Goal: Navigation & Orientation: Find specific page/section

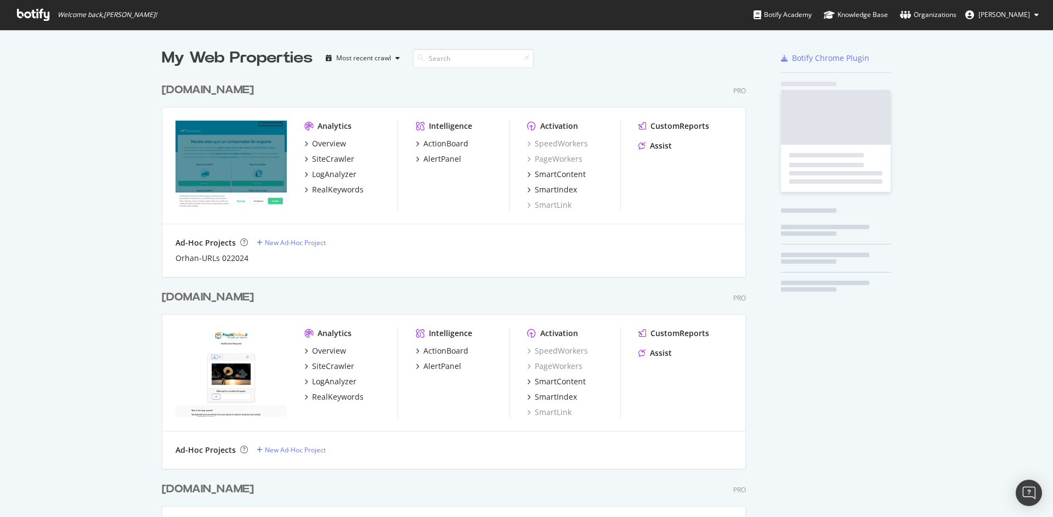
scroll to position [1099, 585]
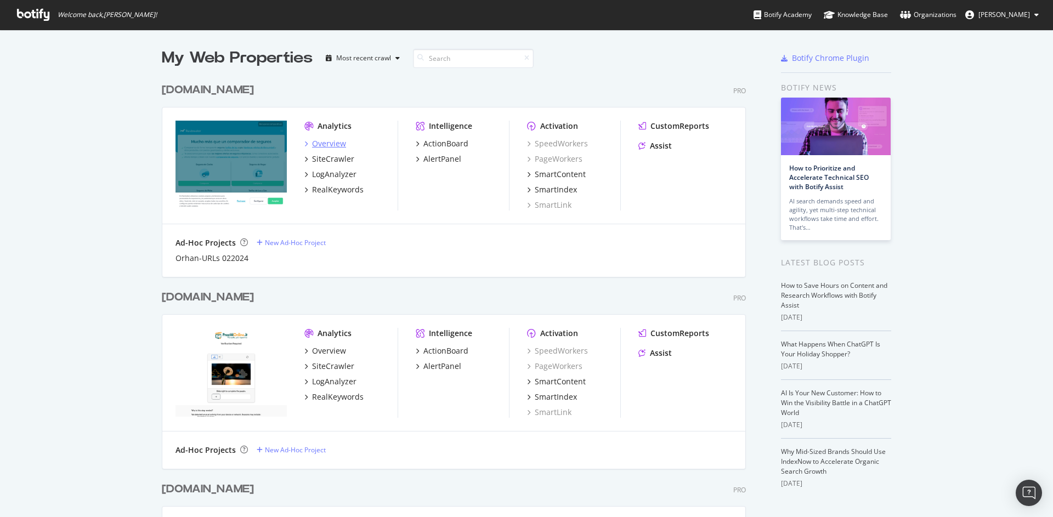
click at [327, 143] on div "Overview" at bounding box center [329, 143] width 34 height 11
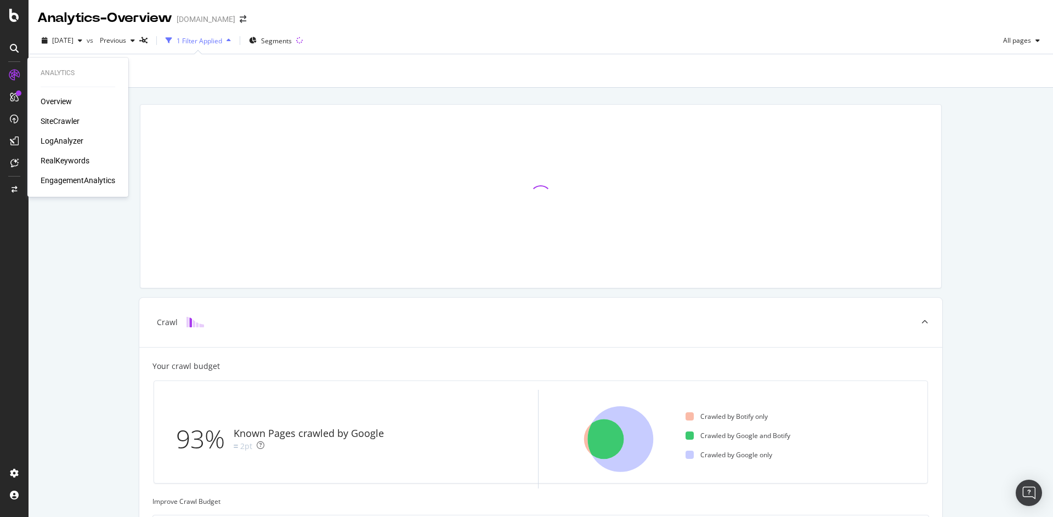
click at [60, 144] on div "LogAnalyzer" at bounding box center [62, 141] width 43 height 11
